Goal: Transaction & Acquisition: Purchase product/service

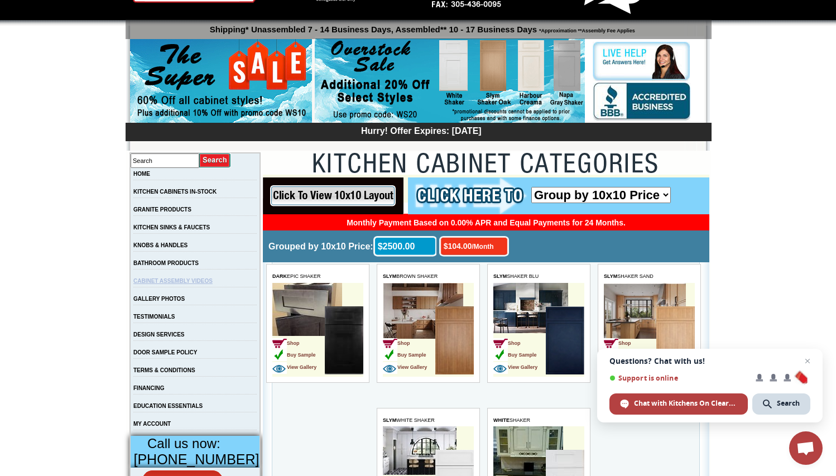
scroll to position [63, 0]
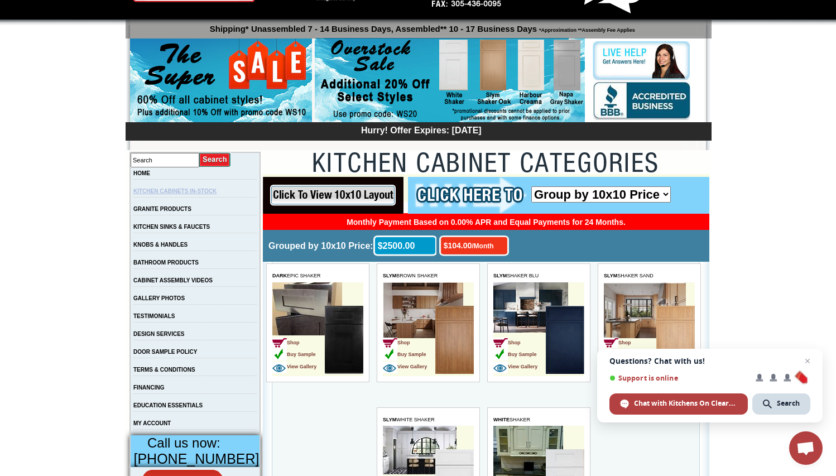
click at [189, 190] on link "KITCHEN CABINETS IN-STOCK" at bounding box center [174, 191] width 83 height 6
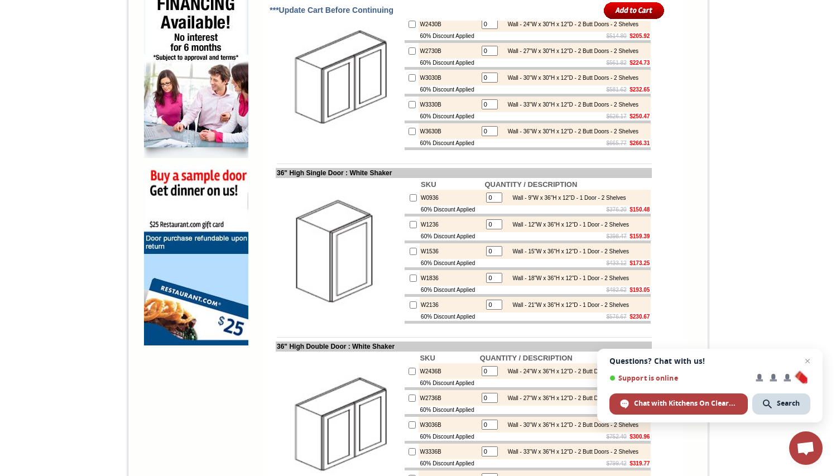
scroll to position [766, 0]
